Goal: Transaction & Acquisition: Purchase product/service

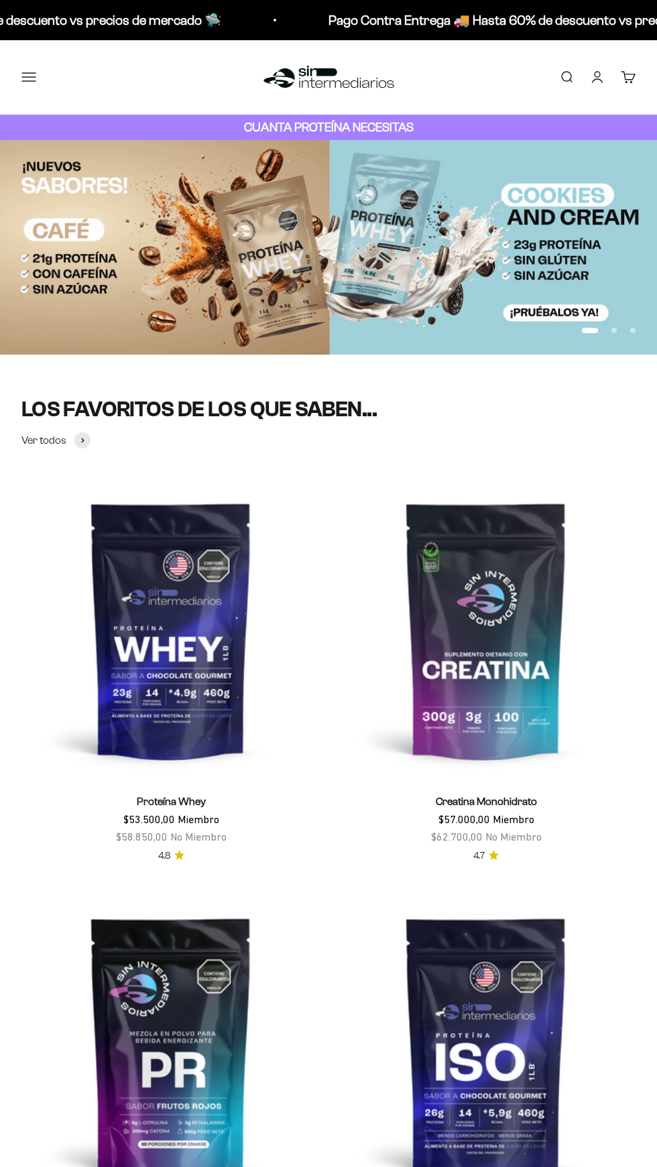
click at [440, 643] on img at bounding box center [486, 630] width 299 height 299
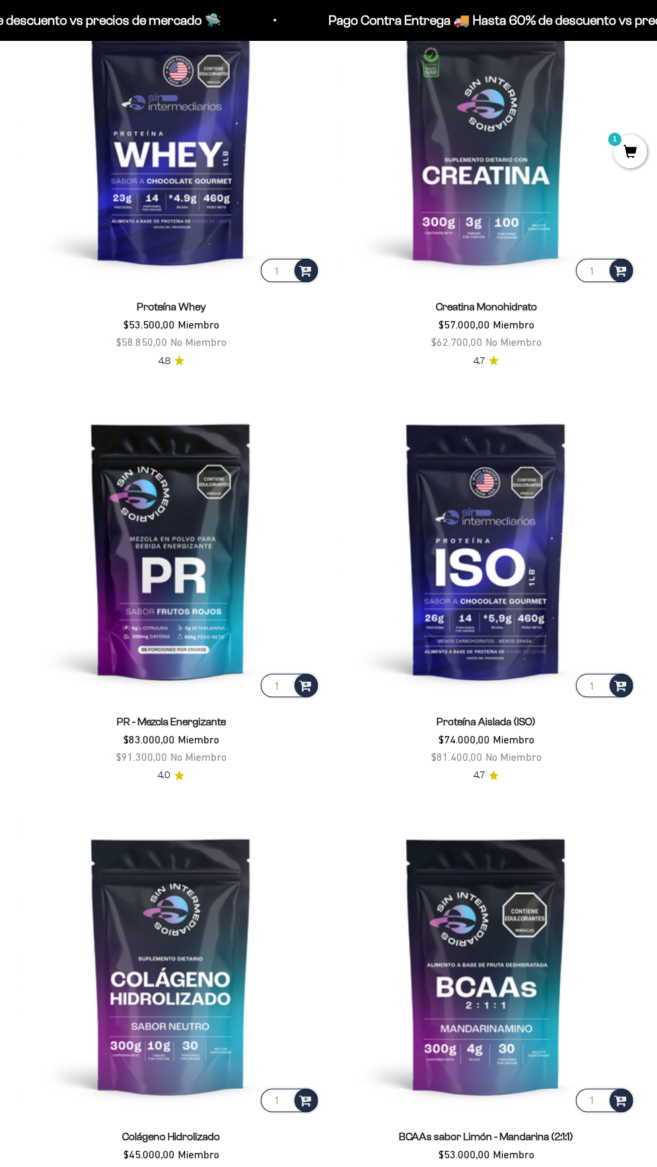
scroll to position [495, 0]
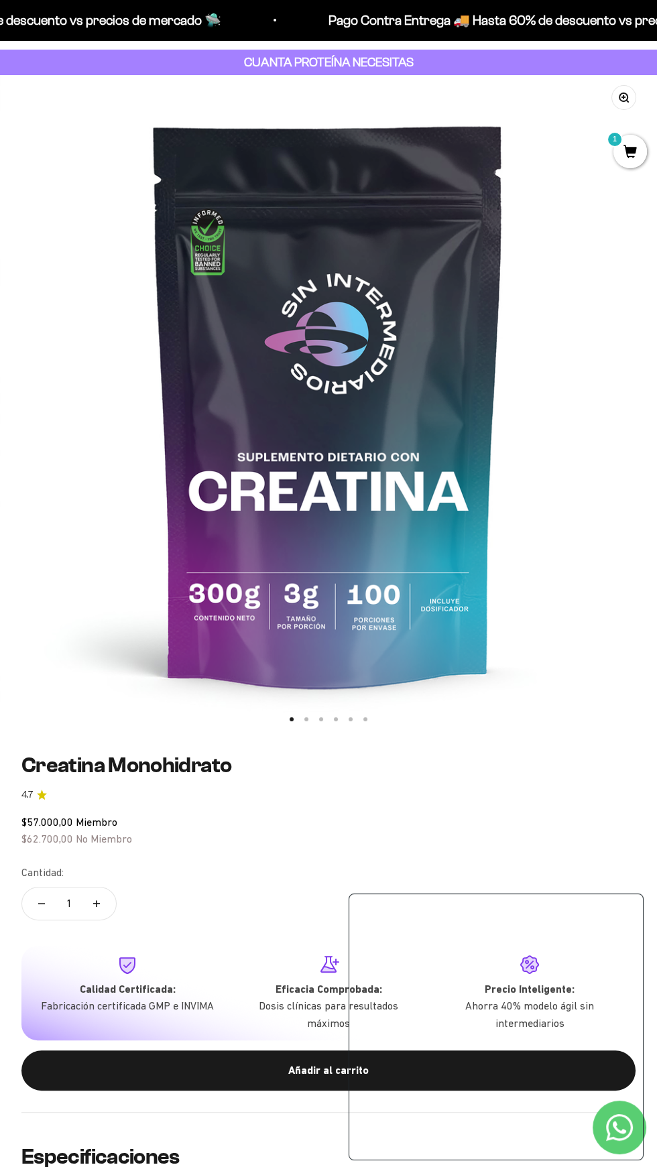
scroll to position [65, 0]
